Goal: Information Seeking & Learning: Check status

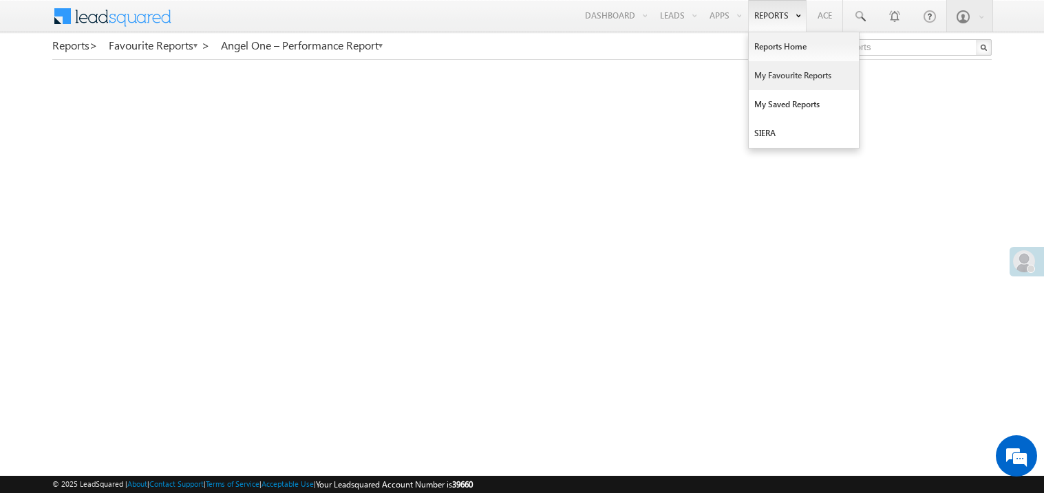
click at [772, 74] on link "My Favourite Reports" at bounding box center [803, 75] width 110 height 29
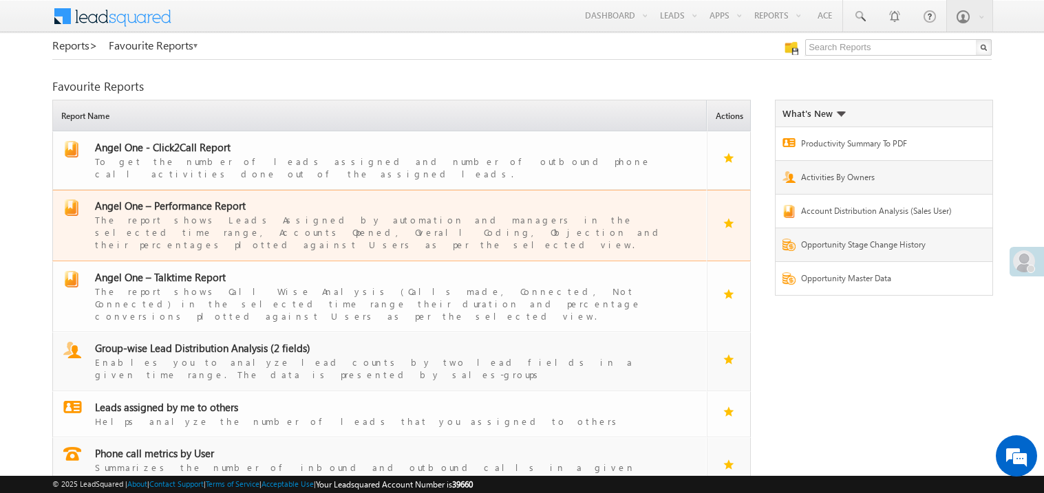
click at [179, 199] on span "Angel One – Performance Report" at bounding box center [170, 206] width 151 height 14
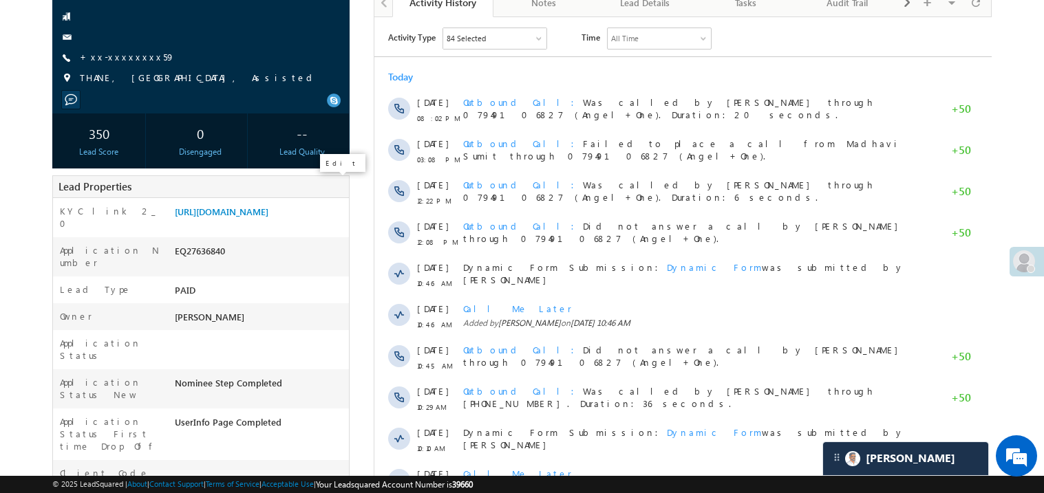
scroll to position [137, 0]
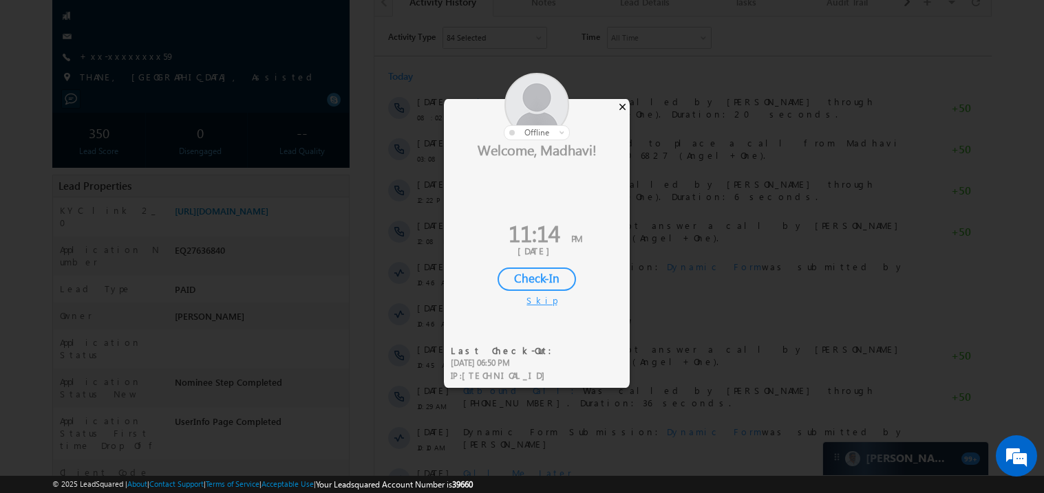
click at [622, 108] on div "×" at bounding box center [622, 106] width 14 height 15
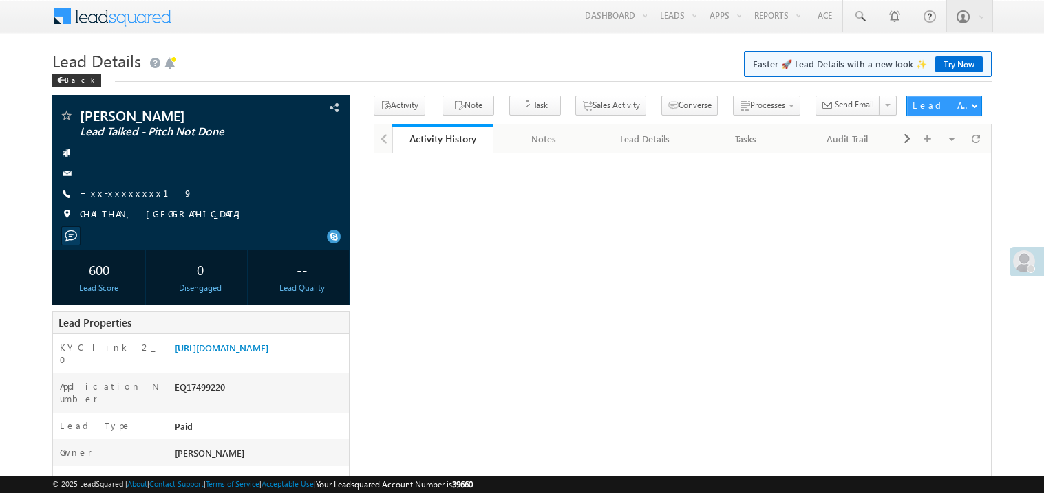
scroll to position [194, 0]
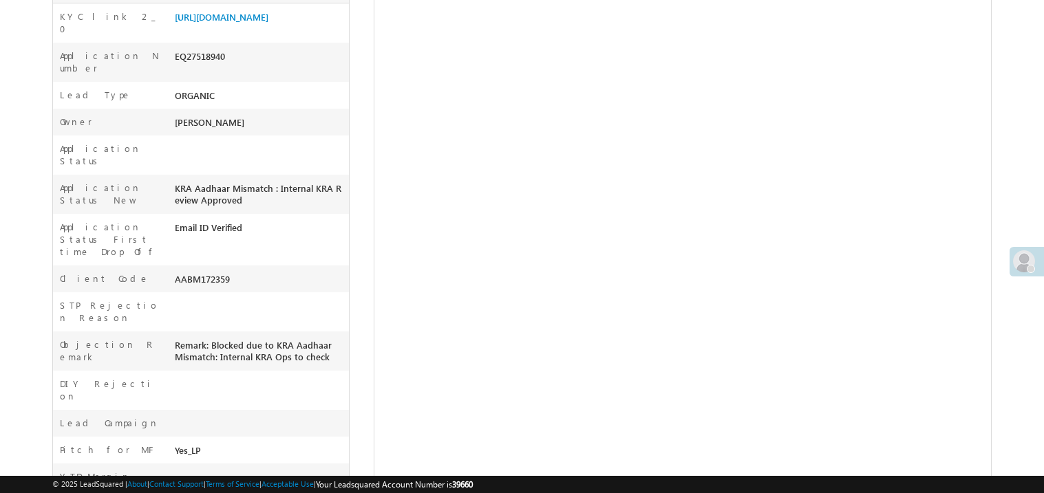
scroll to position [331, 0]
